Goal: Task Accomplishment & Management: Complete application form

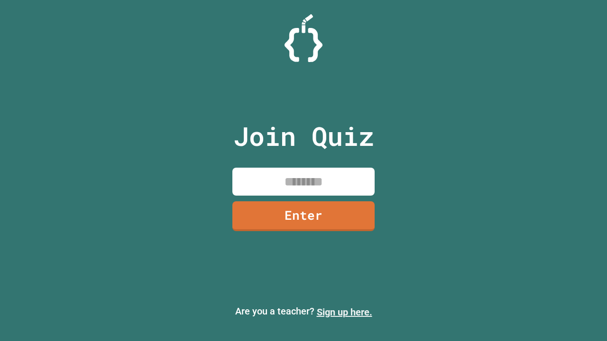
click at [344, 312] on link "Sign up here." at bounding box center [344, 312] width 55 height 11
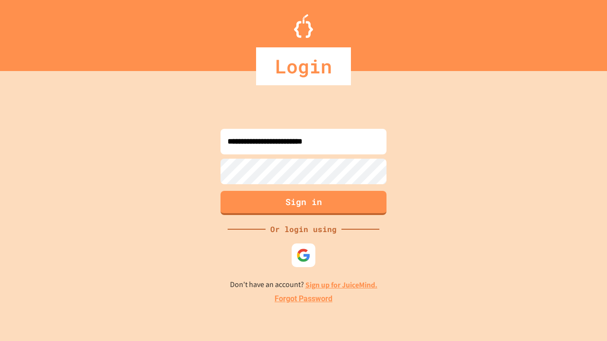
type input "**********"
